Goal: Information Seeking & Learning: Learn about a topic

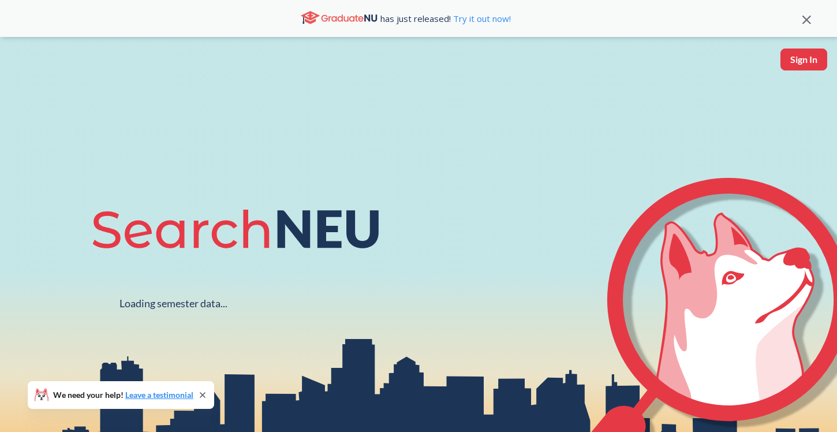
click at [803, 24] on icon at bounding box center [807, 20] width 9 height 9
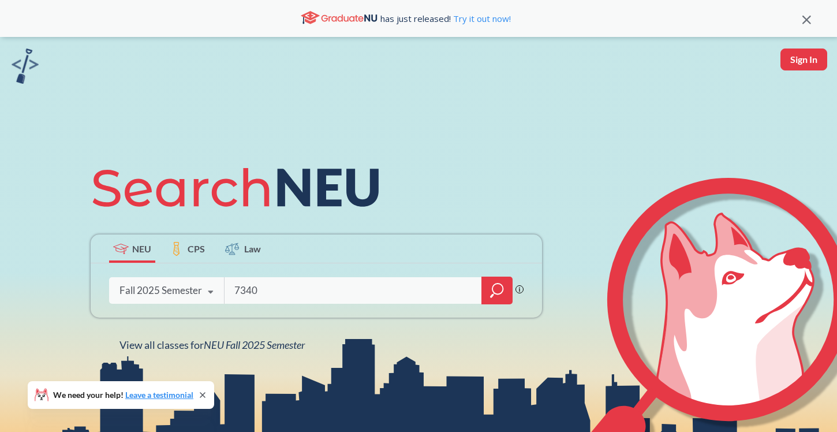
type input "7340"
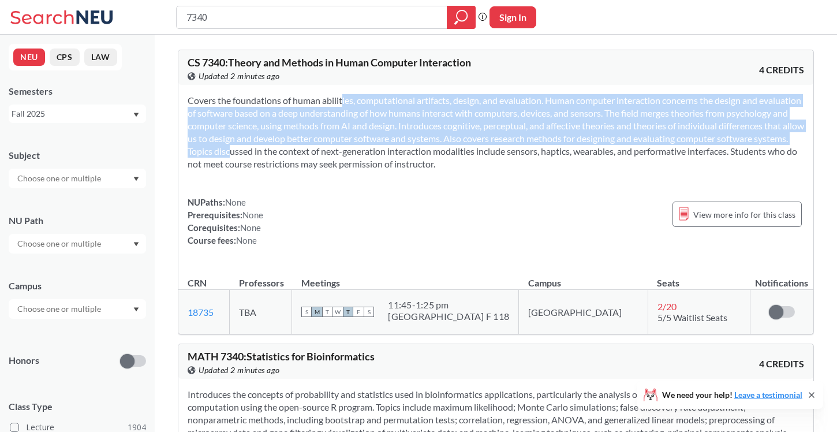
drag, startPoint x: 329, startPoint y: 102, endPoint x: 329, endPoint y: 148, distance: 46.8
click at [329, 148] on section "Covers the foundations of human abilities, computational artifacts, design, and…" at bounding box center [496, 132] width 617 height 76
click at [331, 166] on section "Covers the foundations of human abilities, computational artifacts, design, and…" at bounding box center [496, 132] width 617 height 76
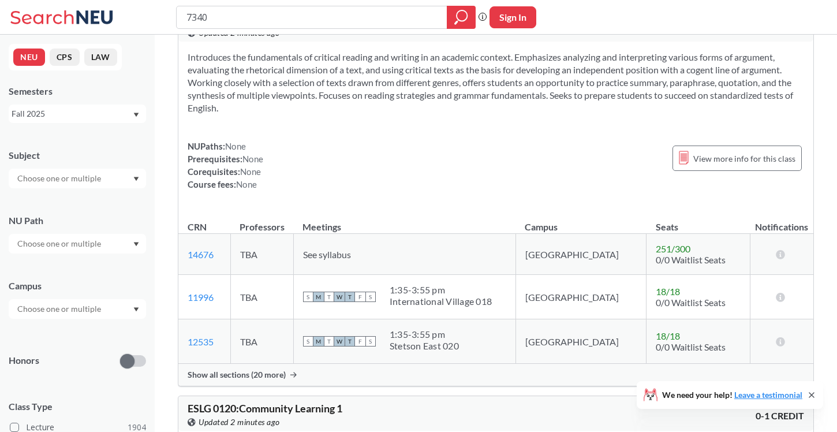
scroll to position [1477, 0]
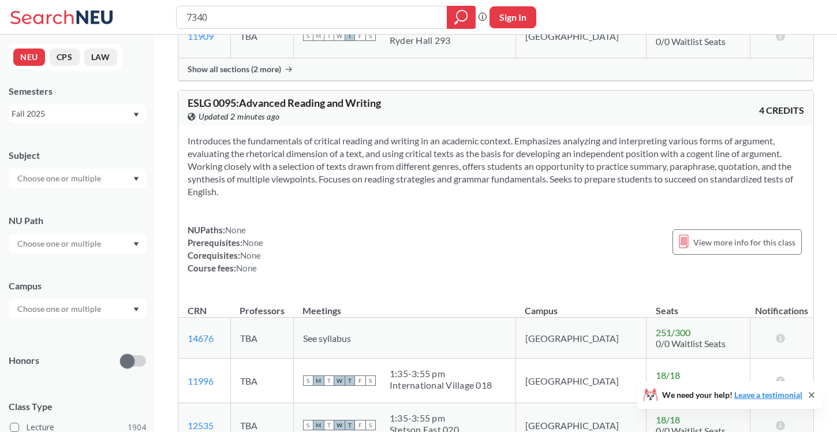
drag, startPoint x: 266, startPoint y: 128, endPoint x: 266, endPoint y: 243, distance: 114.4
click at [266, 243] on div "Introduces the fundamentals of critical reading and writing in an academic cont…" at bounding box center [495, 208] width 635 height 167
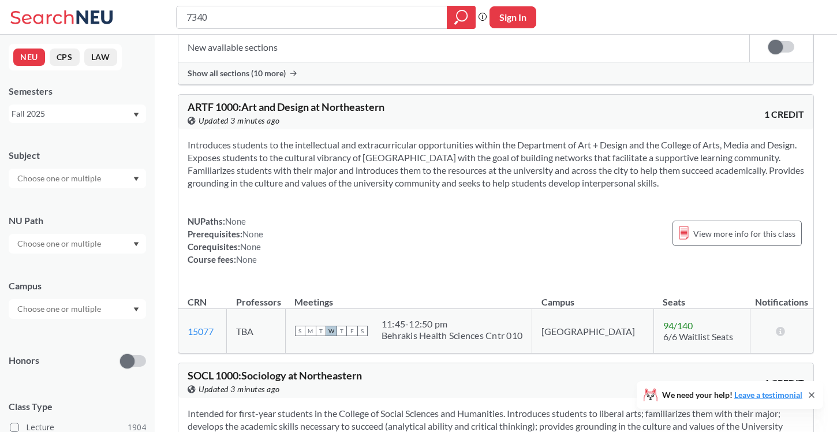
scroll to position [6525, 0]
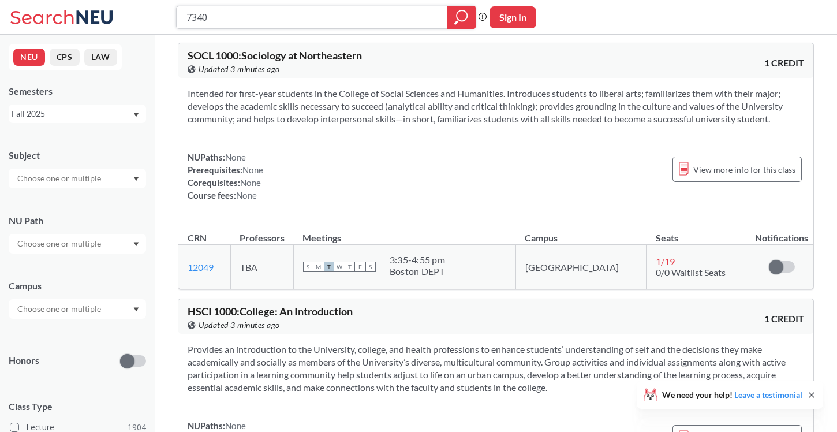
click at [221, 25] on input "7340" at bounding box center [312, 18] width 254 height 20
drag, startPoint x: 221, startPoint y: 21, endPoint x: 182, endPoint y: 21, distance: 39.3
click at [182, 21] on div "7340" at bounding box center [326, 17] width 300 height 23
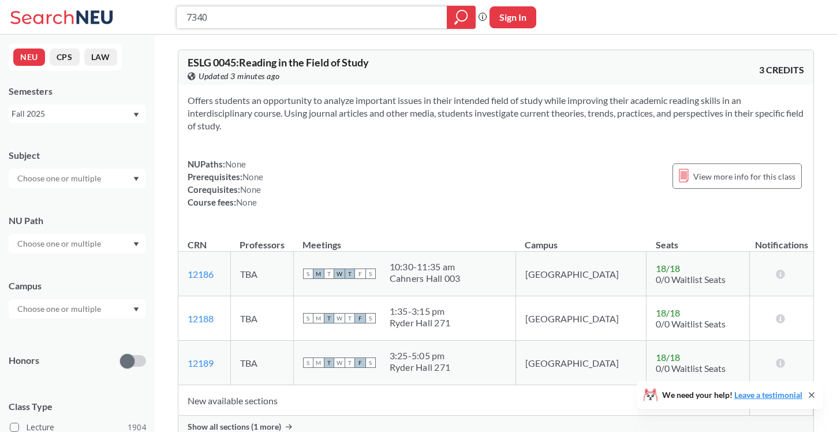
type input "7340"
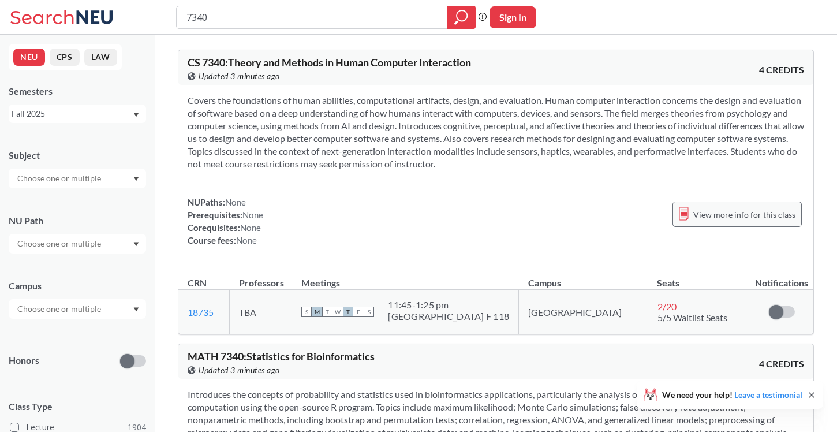
click at [741, 221] on span "View more info for this class" at bounding box center [745, 214] width 102 height 14
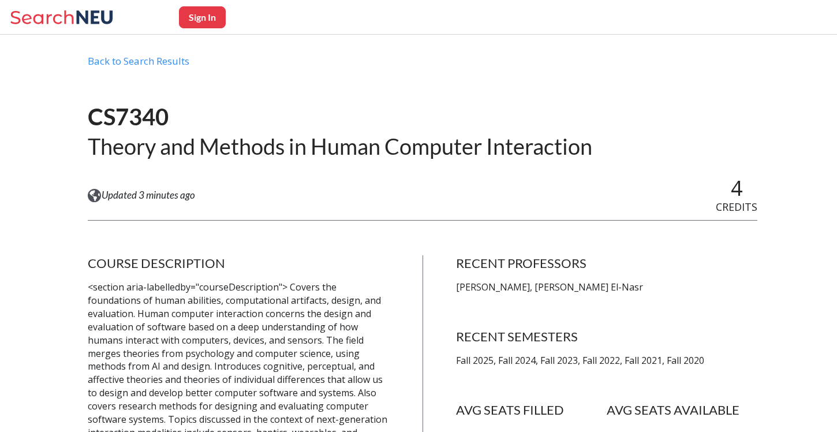
scroll to position [28, 0]
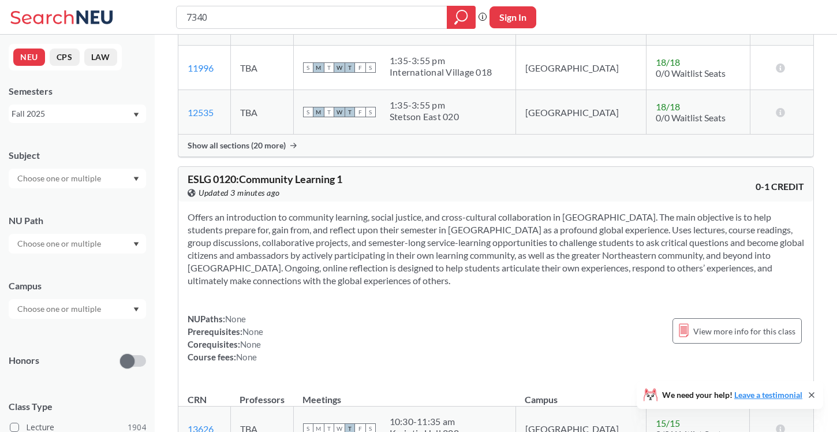
scroll to position [1994, 0]
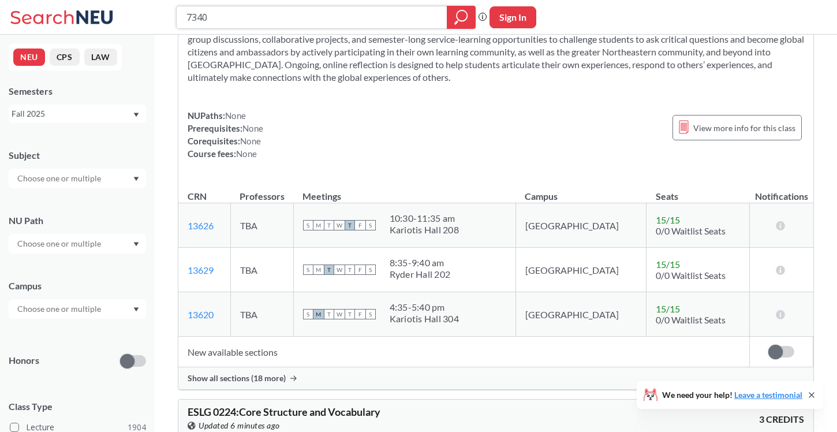
paste input "75"
type input "7375"
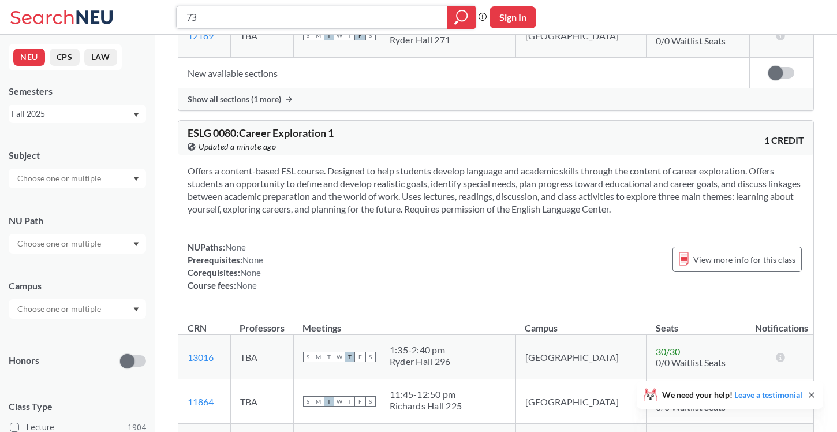
type input "7"
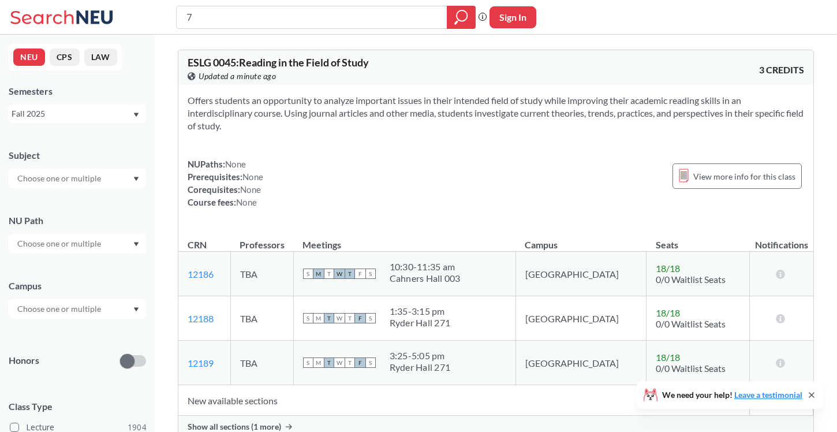
click at [278, 20] on input "7" at bounding box center [312, 18] width 254 height 20
type input "CS 7"
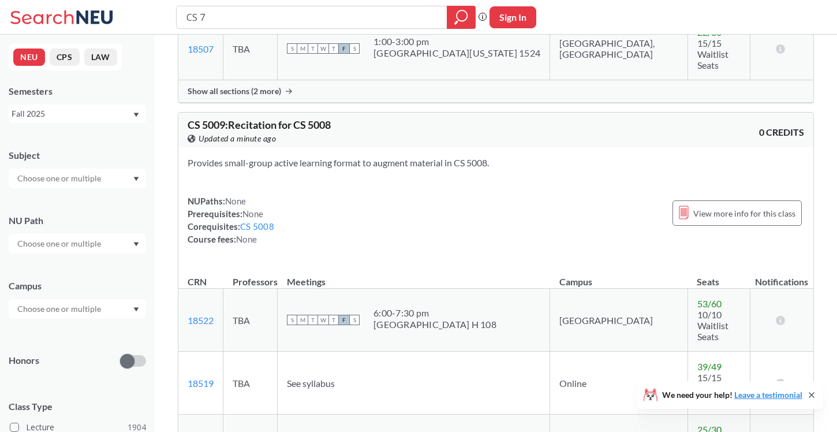
scroll to position [2542, 0]
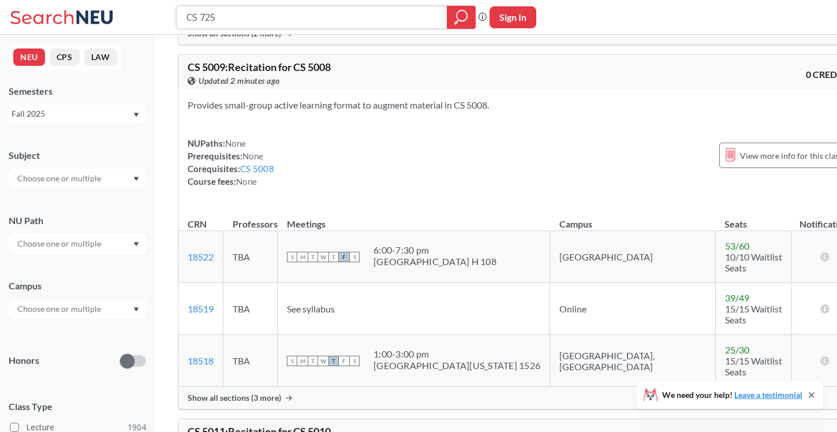
type input "CS 7250"
